Goal: Transaction & Acquisition: Purchase product/service

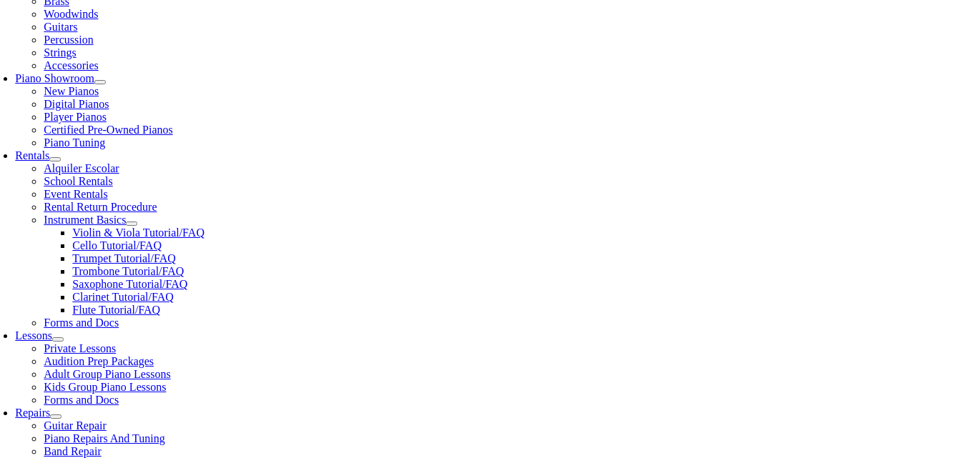
scroll to position [369, 0]
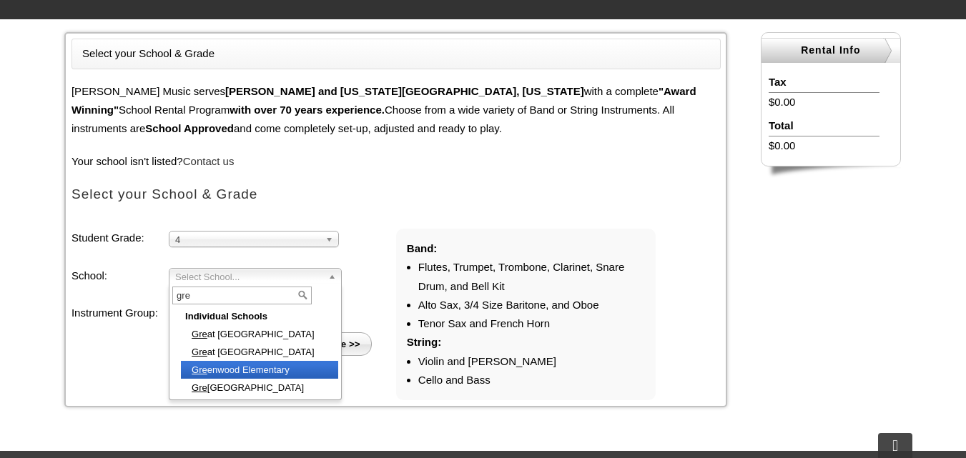
type input "gre"
click at [264, 366] on li "Gre enwood Elementary" at bounding box center [259, 370] width 157 height 18
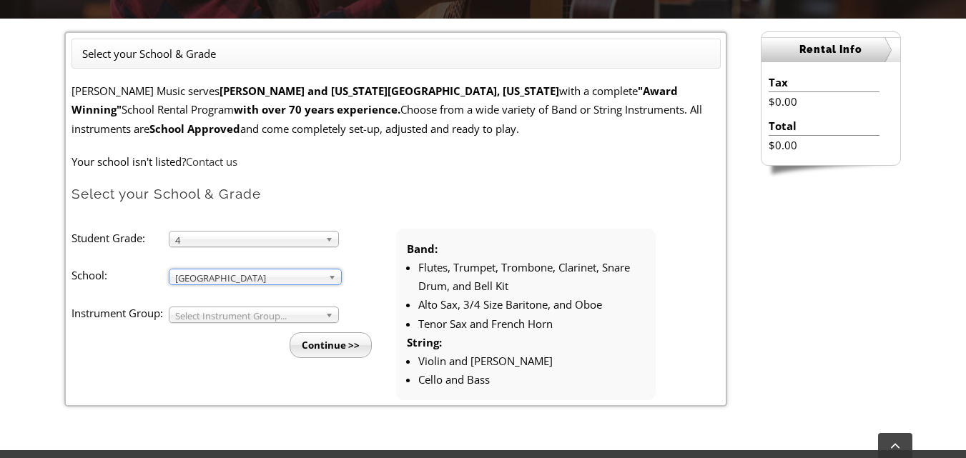
click at [235, 320] on span "Select Instrument Group..." at bounding box center [247, 315] width 144 height 17
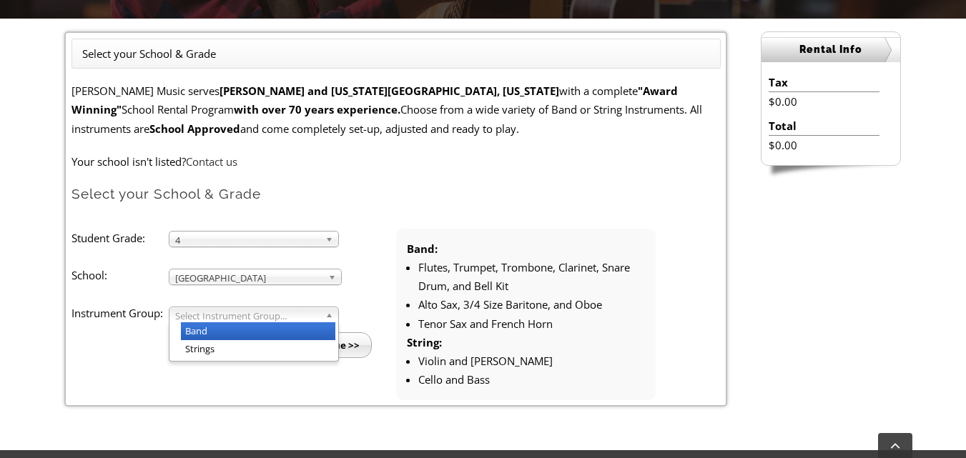
click at [226, 332] on li "Band" at bounding box center [258, 331] width 154 height 18
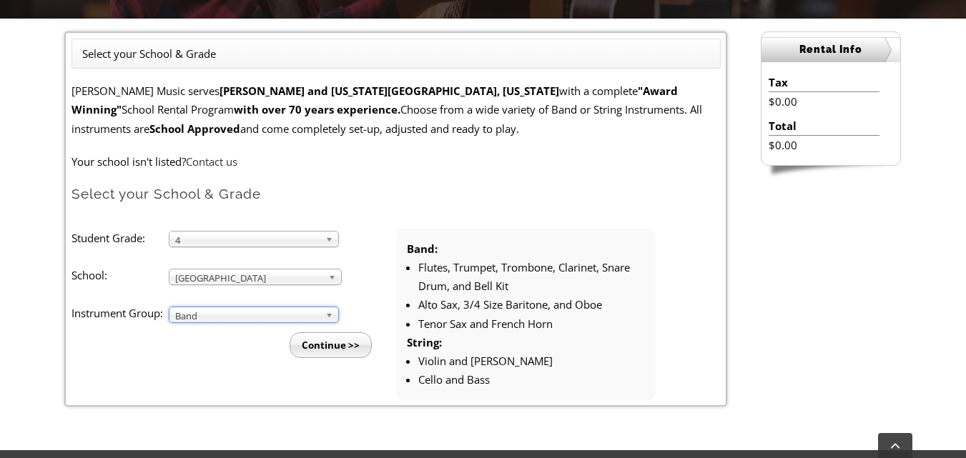
click at [346, 343] on input "Continue >>" at bounding box center [331, 345] width 82 height 26
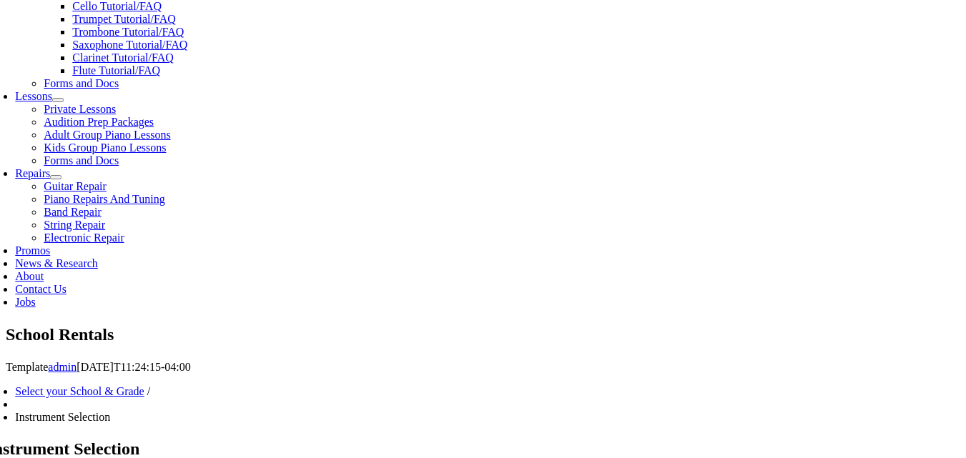
scroll to position [792, 0]
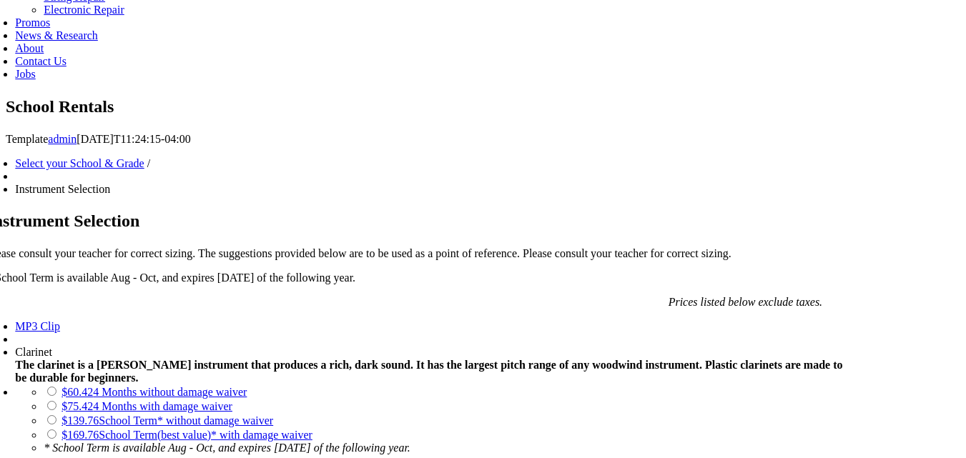
scroll to position [836, 0]
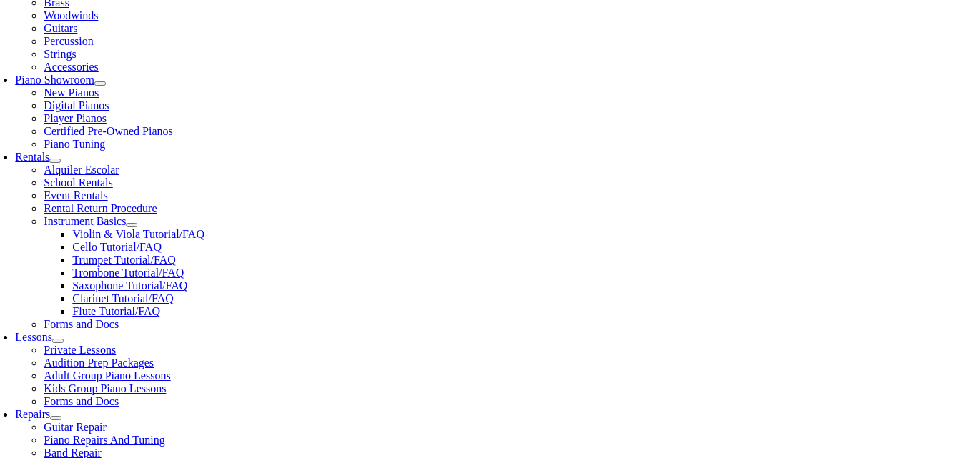
scroll to position [330, 0]
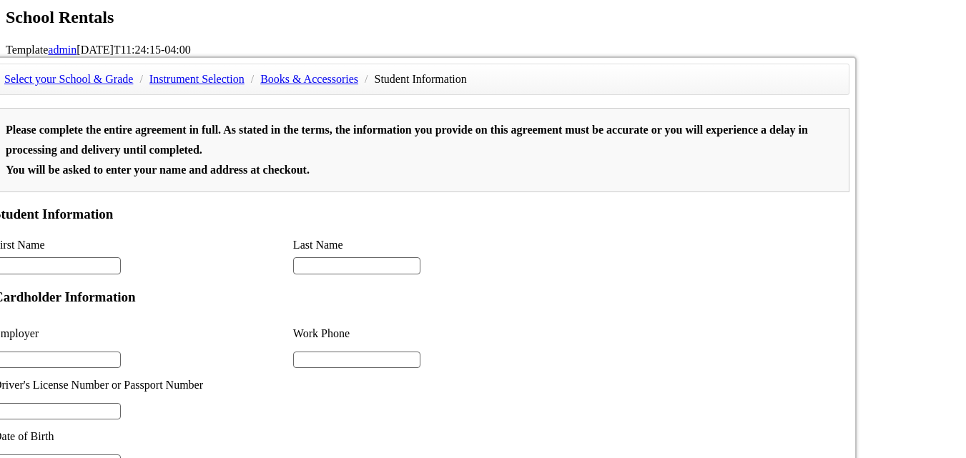
scroll to position [1306, 0]
type input "1"
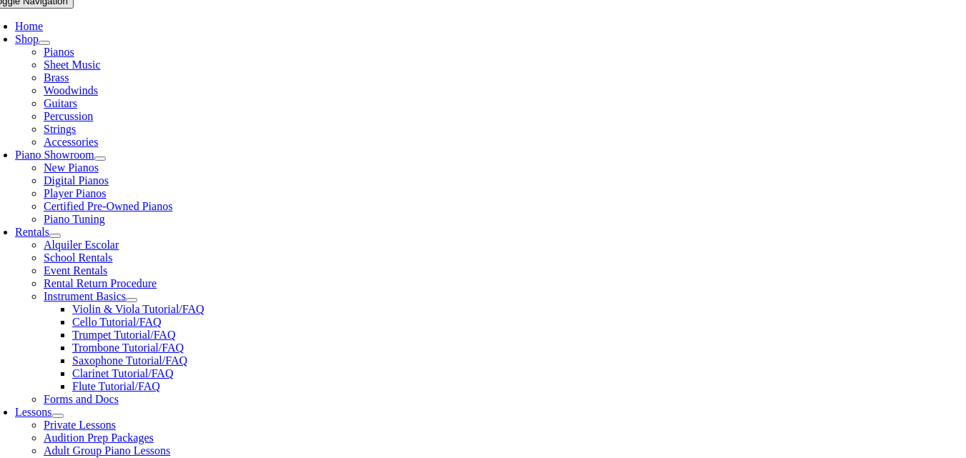
scroll to position [300, 0]
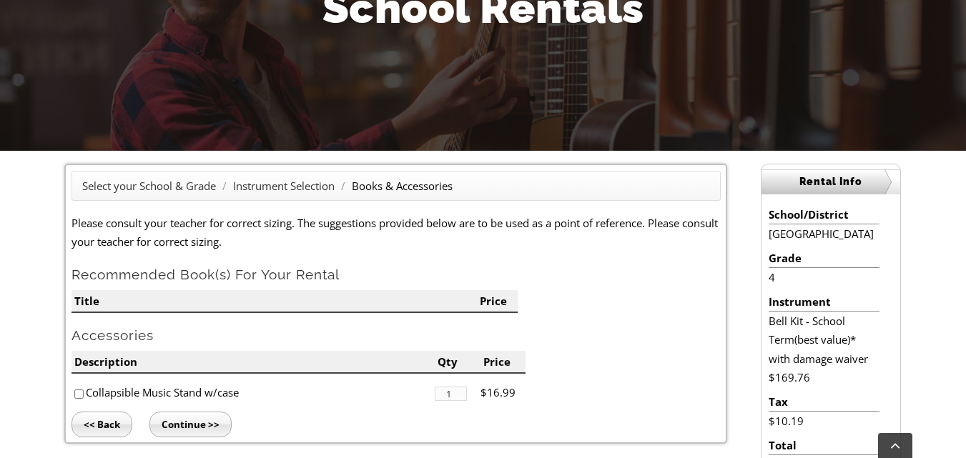
scroll to position [243, 0]
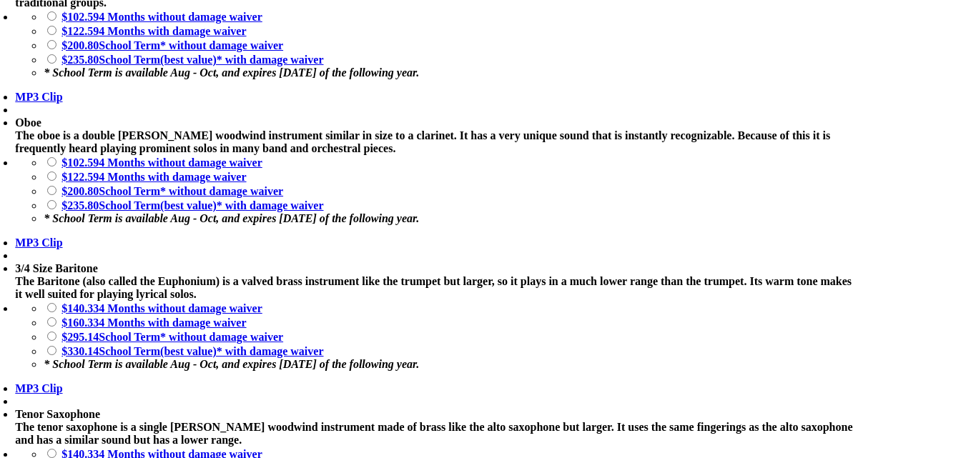
scroll to position [836, 0]
